Goal: Task Accomplishment & Management: Manage account settings

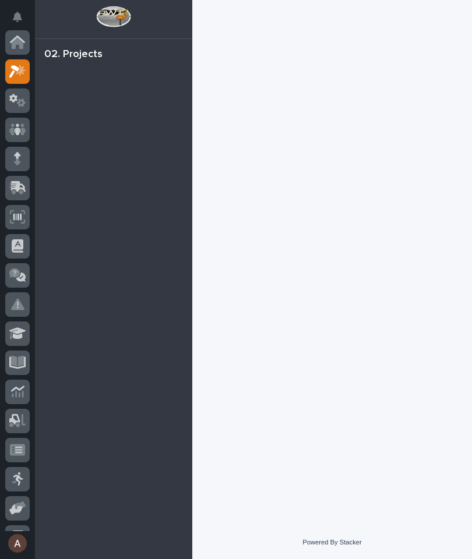
scroll to position [29, 0]
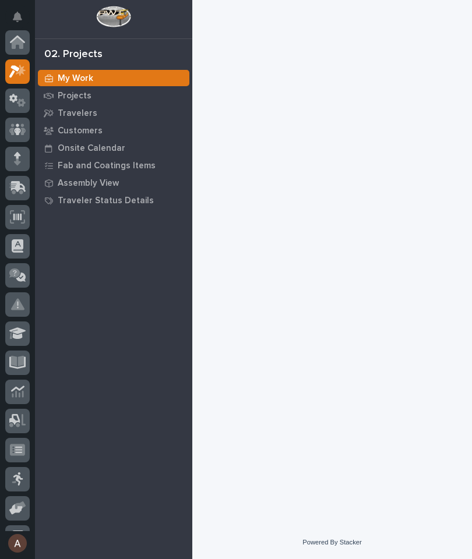
scroll to position [29, 0]
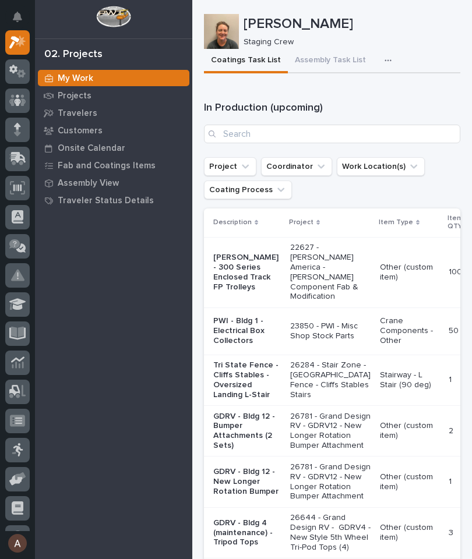
click at [384, 57] on icon "button" at bounding box center [387, 60] width 7 height 8
click at [370, 94] on span "Staging Task List" at bounding box center [350, 92] width 62 height 10
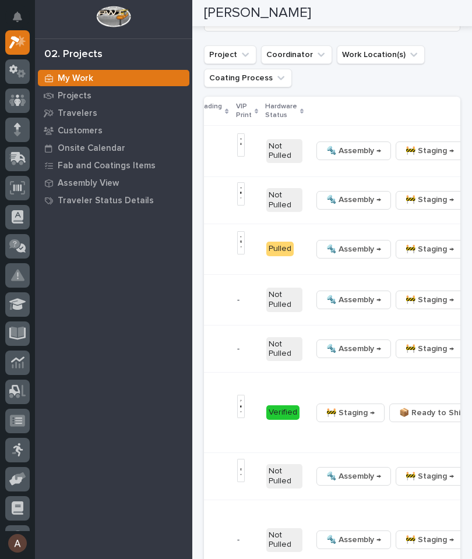
scroll to position [0, 458]
click at [397, 191] on button "🚧 Staging →" at bounding box center [431, 200] width 68 height 19
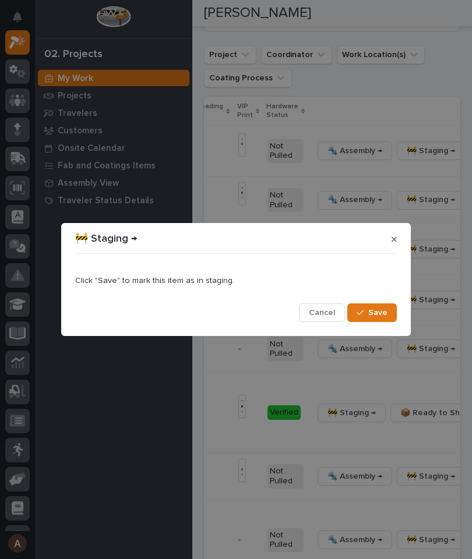
click at [388, 318] on button "Save" at bounding box center [372, 312] width 50 height 19
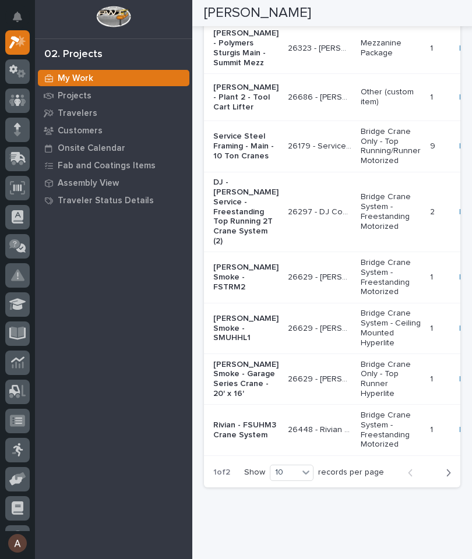
scroll to position [2377, 0]
click at [18, 169] on div at bounding box center [17, 159] width 24 height 24
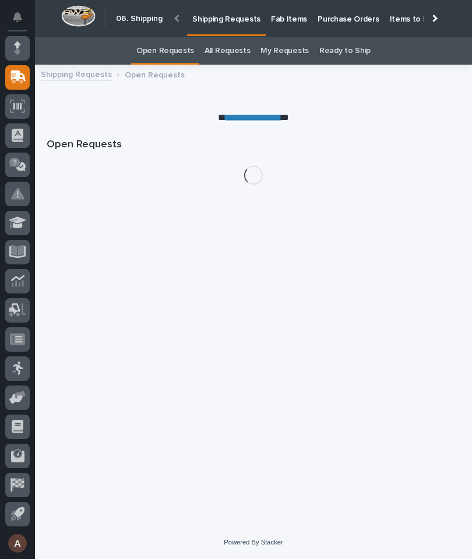
scroll to position [0, -214]
click at [17, 167] on icon at bounding box center [17, 164] width 17 height 13
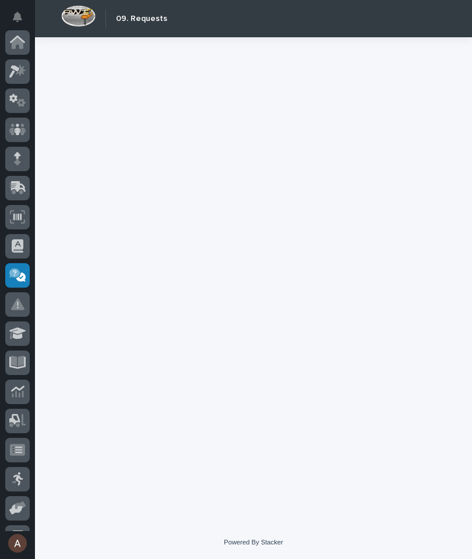
scroll to position [111, 0]
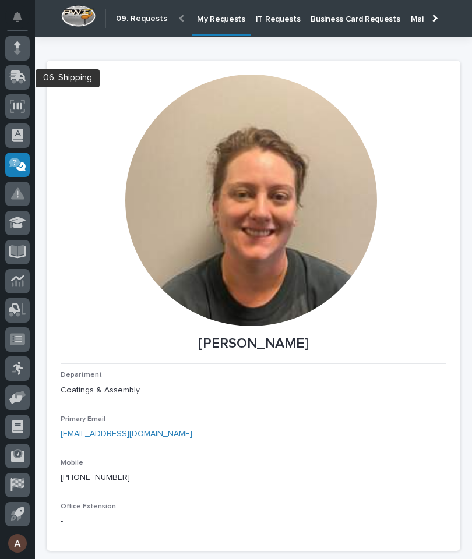
click at [20, 84] on div at bounding box center [17, 77] width 24 height 24
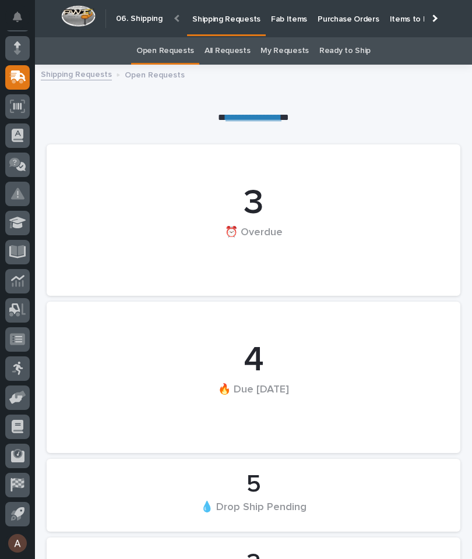
click at [286, 20] on p "Fab Items" at bounding box center [289, 12] width 36 height 24
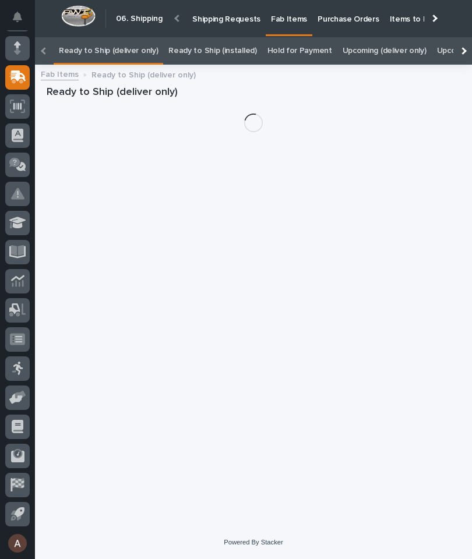
scroll to position [0, -147]
click at [462, 47] on div at bounding box center [463, 51] width 8 height 8
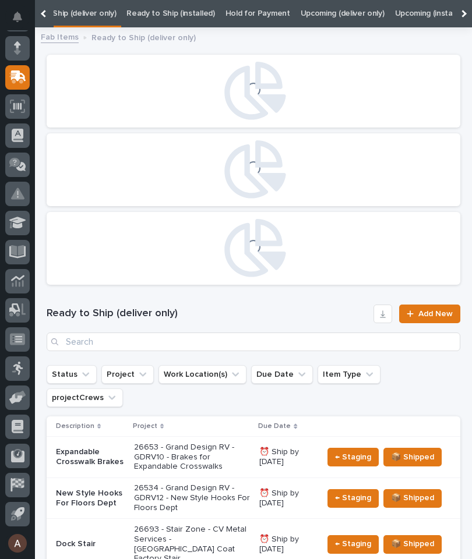
scroll to position [0, 118]
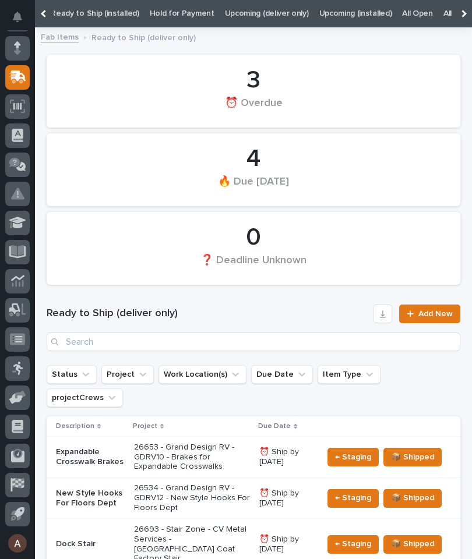
click at [443, 13] on link "All" at bounding box center [447, 13] width 8 height 27
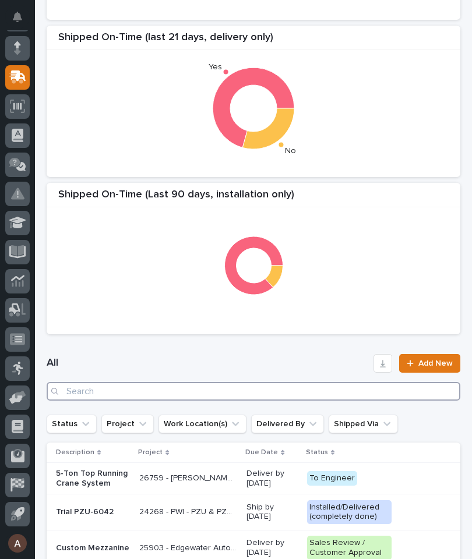
click at [273, 397] on input "Search" at bounding box center [254, 391] width 414 height 19
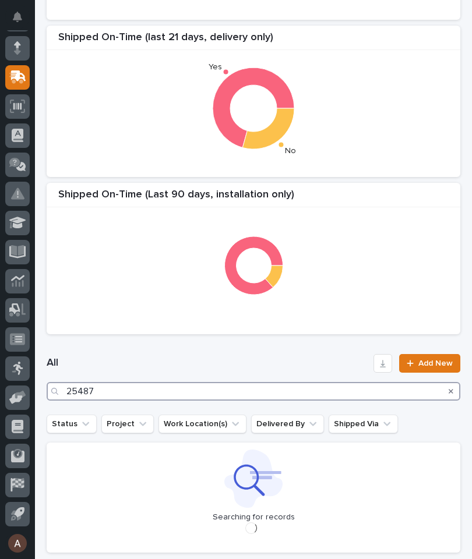
type input "25487"
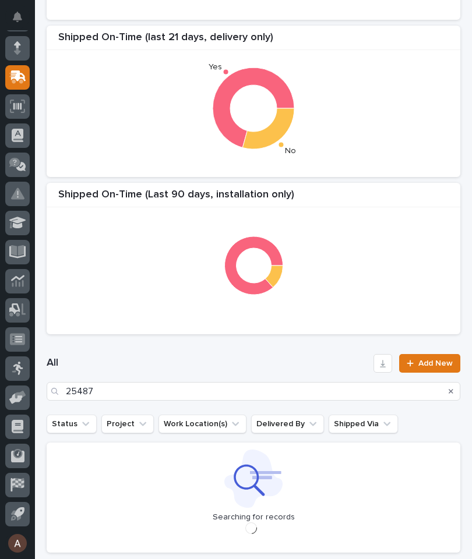
click at [352, 185] on div "Shipped On-Time (Last 90 days, installation only)" at bounding box center [254, 258] width 414 height 151
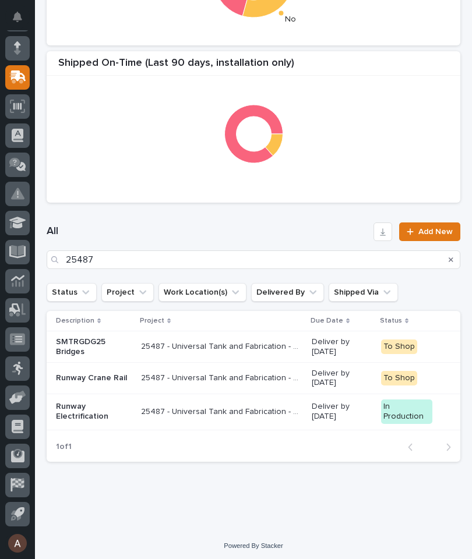
click at [96, 409] on p "Runway Electrification" at bounding box center [94, 412] width 76 height 20
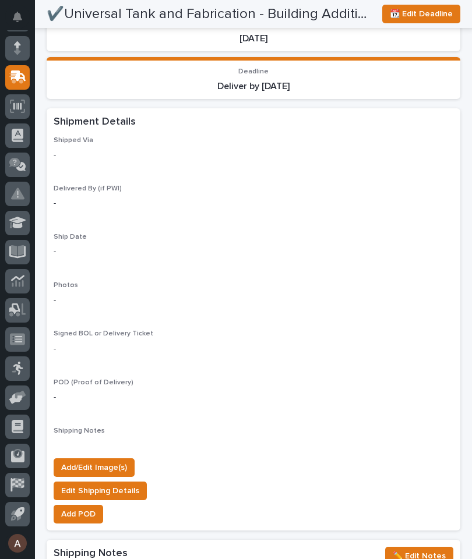
click at [115, 461] on span "Add/Edit Image(s)" at bounding box center [94, 468] width 66 height 14
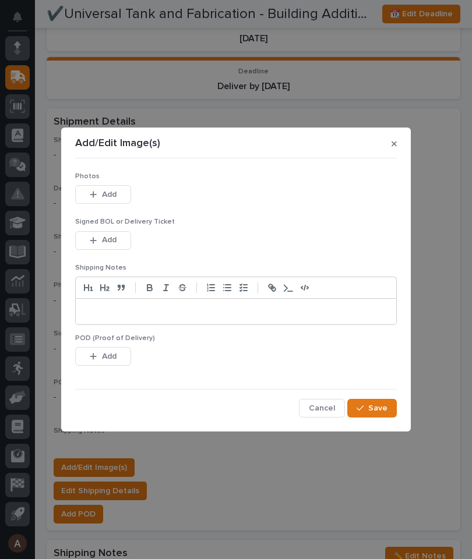
click at [111, 192] on span "Add" at bounding box center [109, 194] width 15 height 10
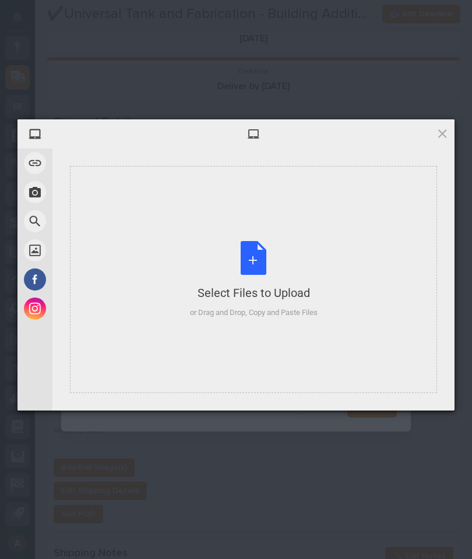
click at [341, 220] on div "Select Files to Upload or Drag and Drop, Copy and Paste Files" at bounding box center [253, 279] width 367 height 227
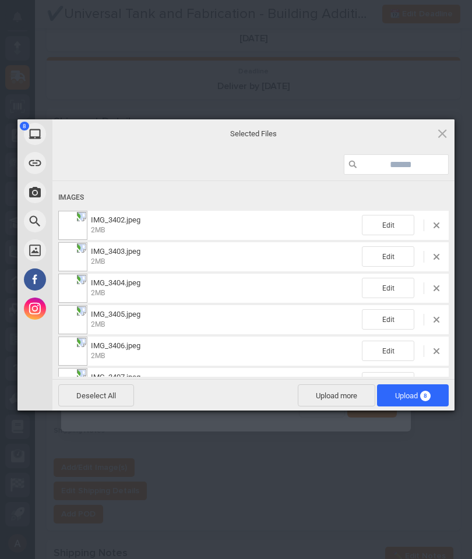
click at [414, 391] on span "Upload 8" at bounding box center [413, 395] width 36 height 9
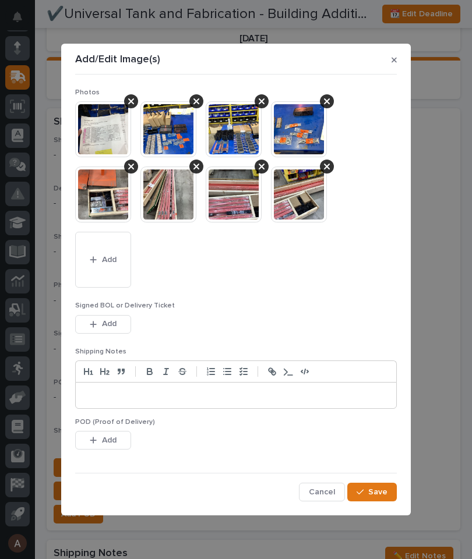
click at [385, 487] on span "Save" at bounding box center [377, 492] width 19 height 10
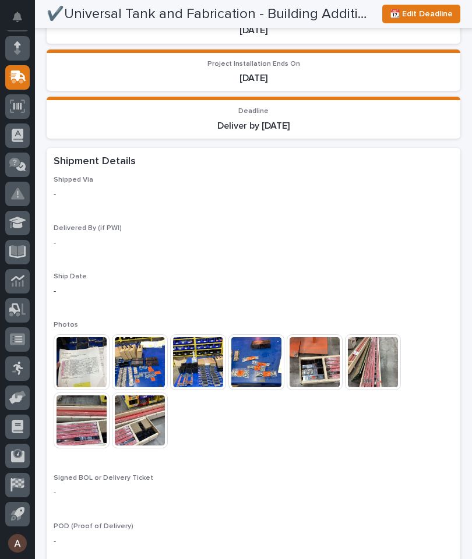
scroll to position [900, 0]
click at [436, 13] on span "📆 Edit Deadline" at bounding box center [421, 14] width 63 height 14
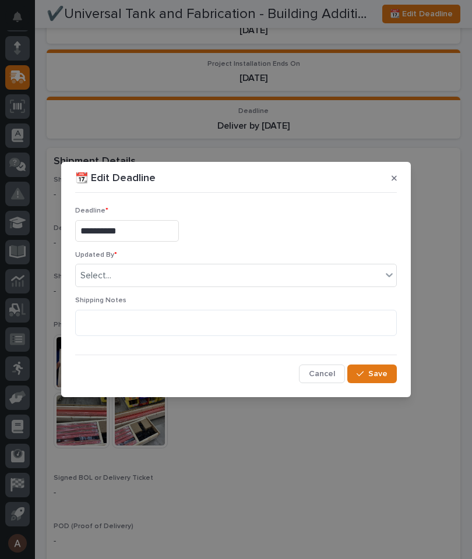
click at [440, 241] on div "**********" at bounding box center [236, 279] width 472 height 559
click at [395, 179] on icon "button" at bounding box center [393, 178] width 5 height 8
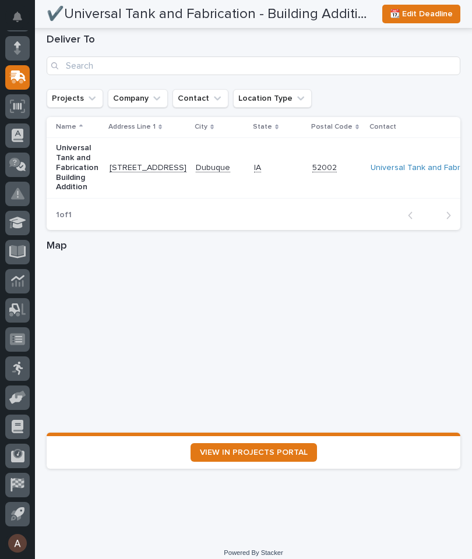
scroll to position [1651, 0]
click at [284, 449] on span "VIEW IN PROJECTS PORTAL" at bounding box center [254, 453] width 108 height 8
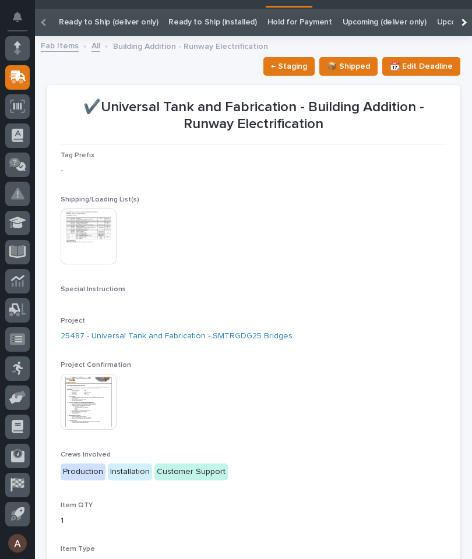
scroll to position [31, 0]
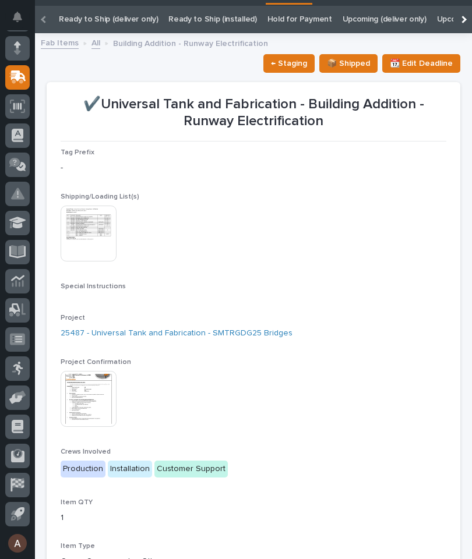
click at [94, 393] on img at bounding box center [89, 399] width 56 height 56
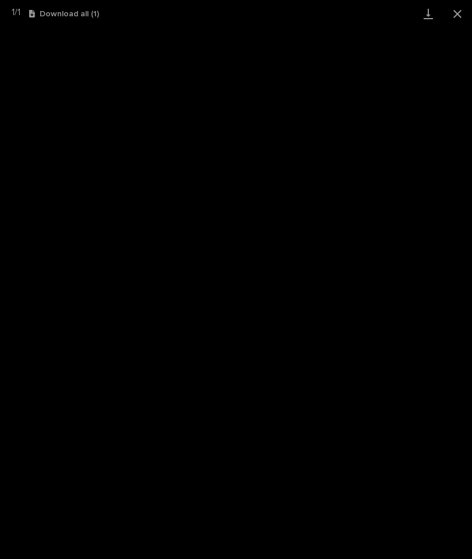
click at [425, 19] on link "Download" at bounding box center [428, 13] width 29 height 27
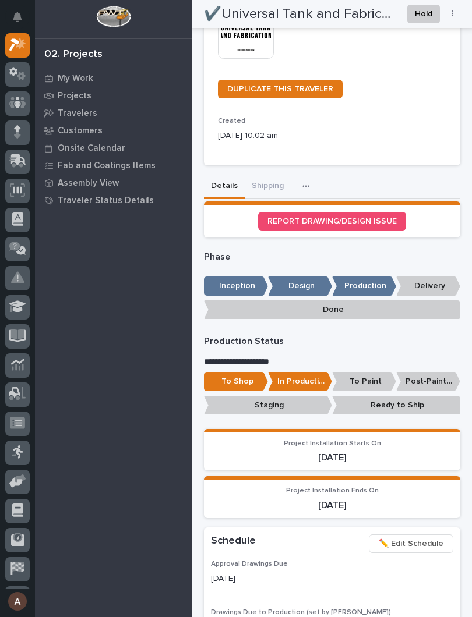
scroll to position [422, 0]
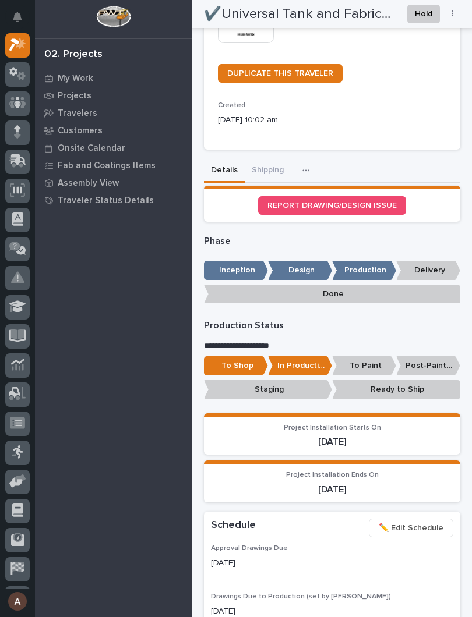
click at [403, 380] on p "Ready to Ship" at bounding box center [396, 389] width 128 height 19
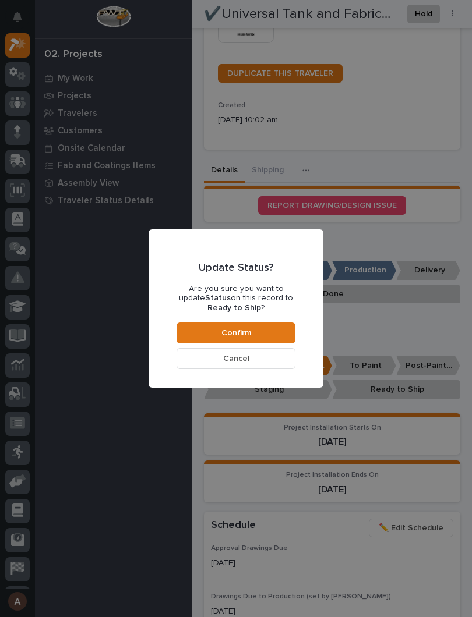
click at [275, 335] on button "Confirm" at bounding box center [235, 333] width 119 height 21
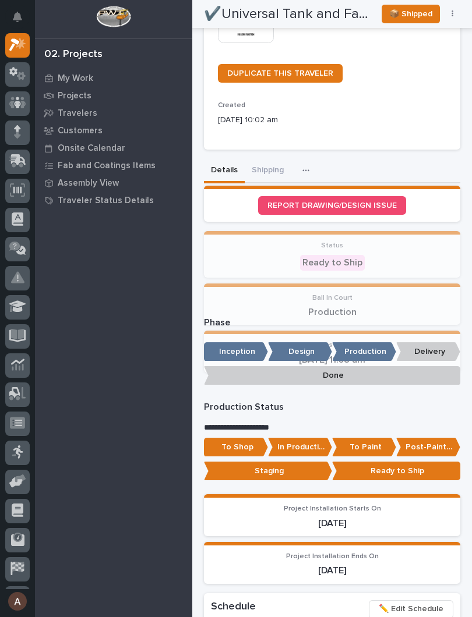
scroll to position [589, 0]
